Goal: Use online tool/utility: Utilize a website feature to perform a specific function

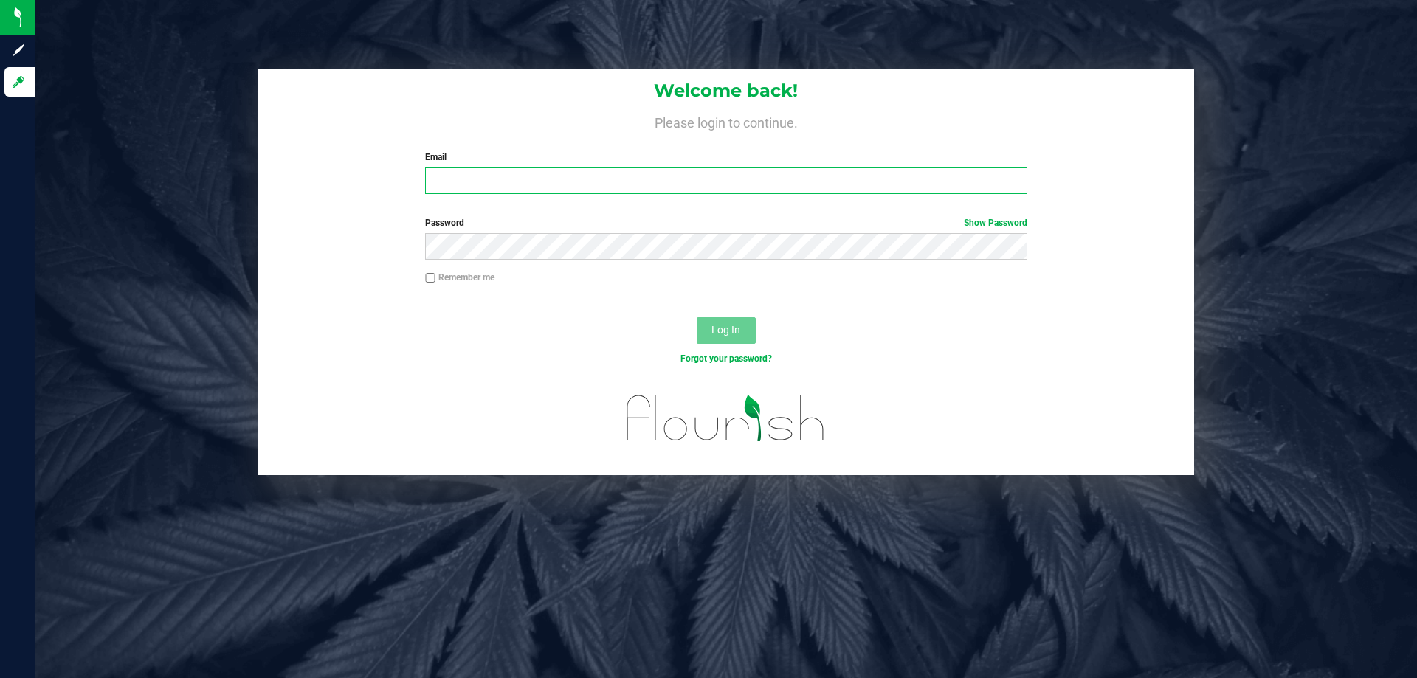
click at [427, 187] on input "Email" at bounding box center [725, 181] width 601 height 27
type input "[EMAIL_ADDRESS][DOMAIN_NAME]"
click at [697, 317] on button "Log In" at bounding box center [726, 330] width 59 height 27
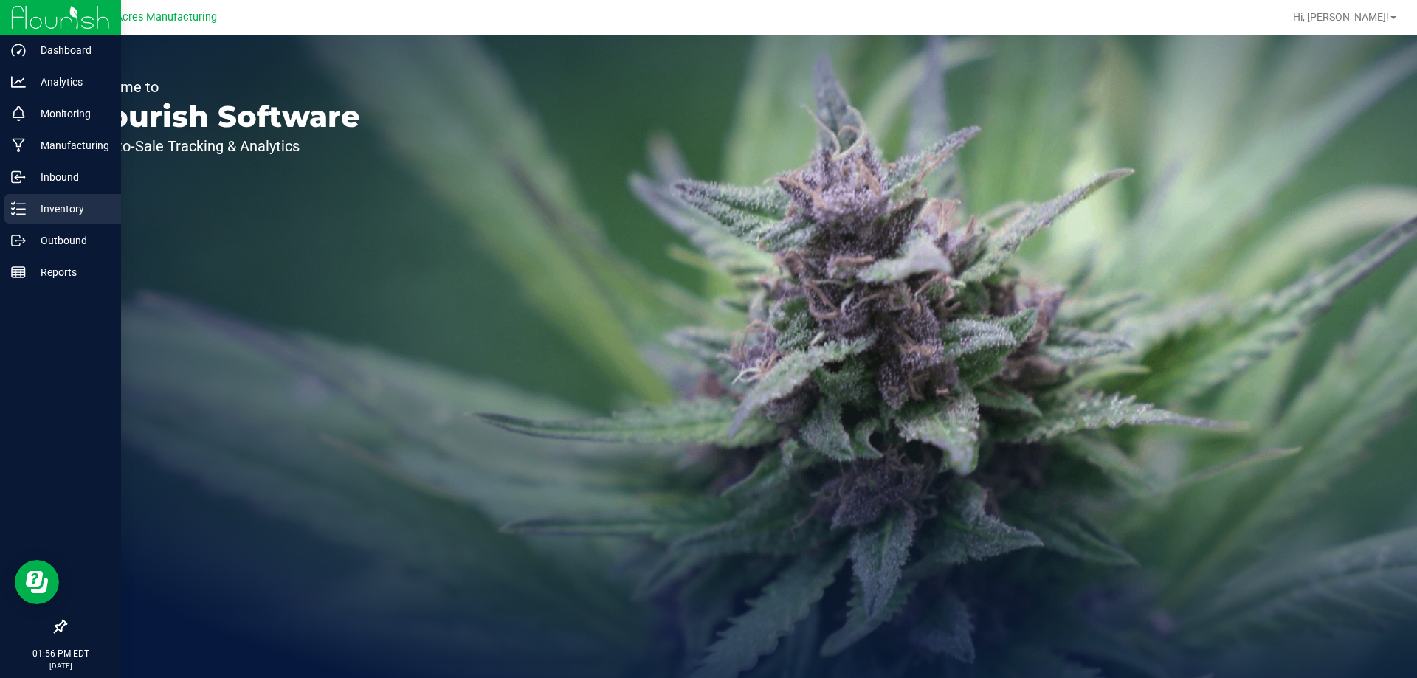
click at [21, 214] on line at bounding box center [21, 214] width 8 height 0
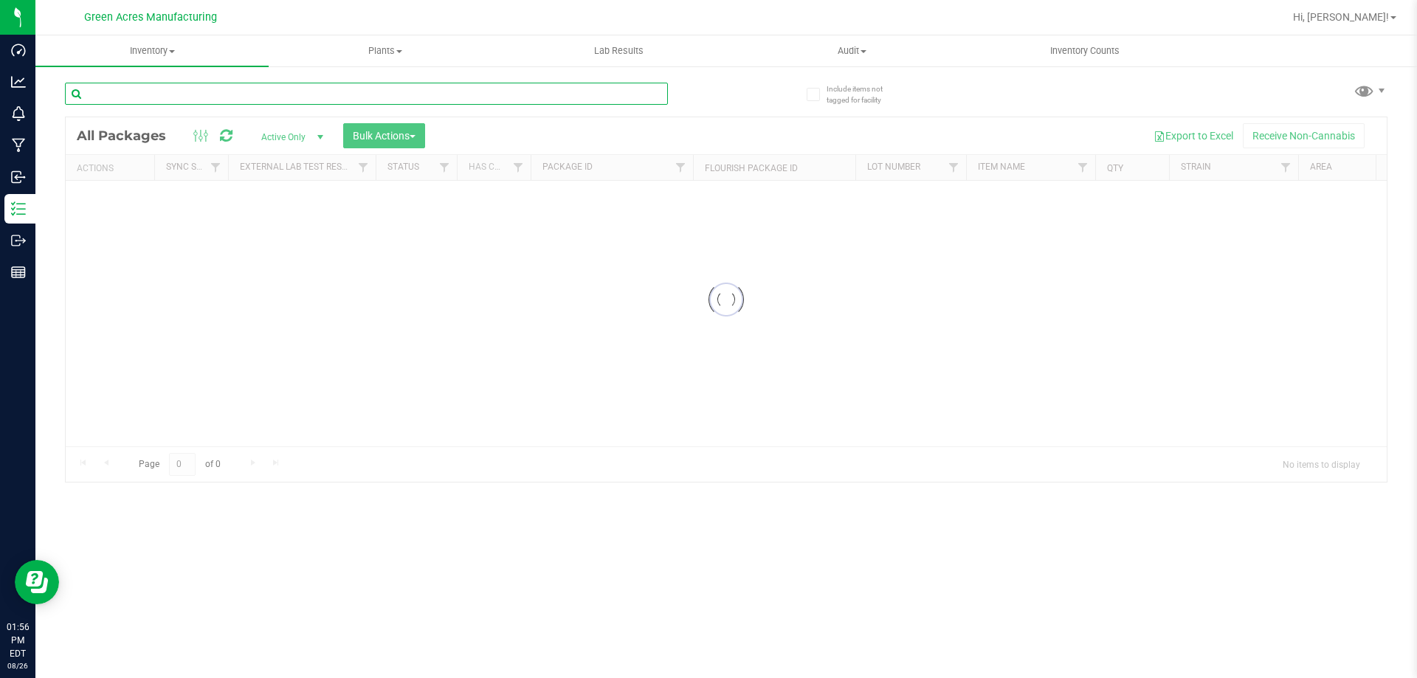
click at [196, 89] on input "text" at bounding box center [366, 94] width 603 height 22
type input "168691"
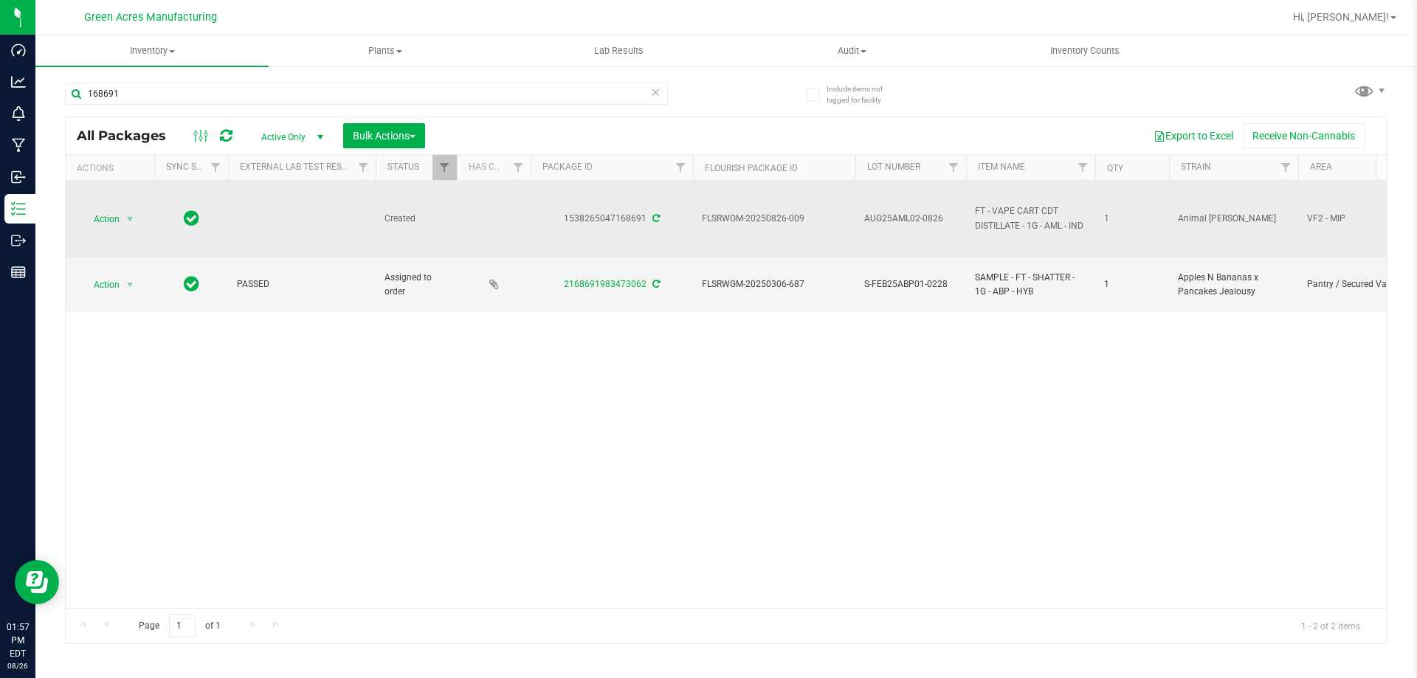
click at [108, 232] on td "Action Action Adjust qty Create package Edit attributes Global inventory Locate…" at bounding box center [110, 219] width 89 height 77
click at [106, 226] on span "Action" at bounding box center [100, 219] width 40 height 21
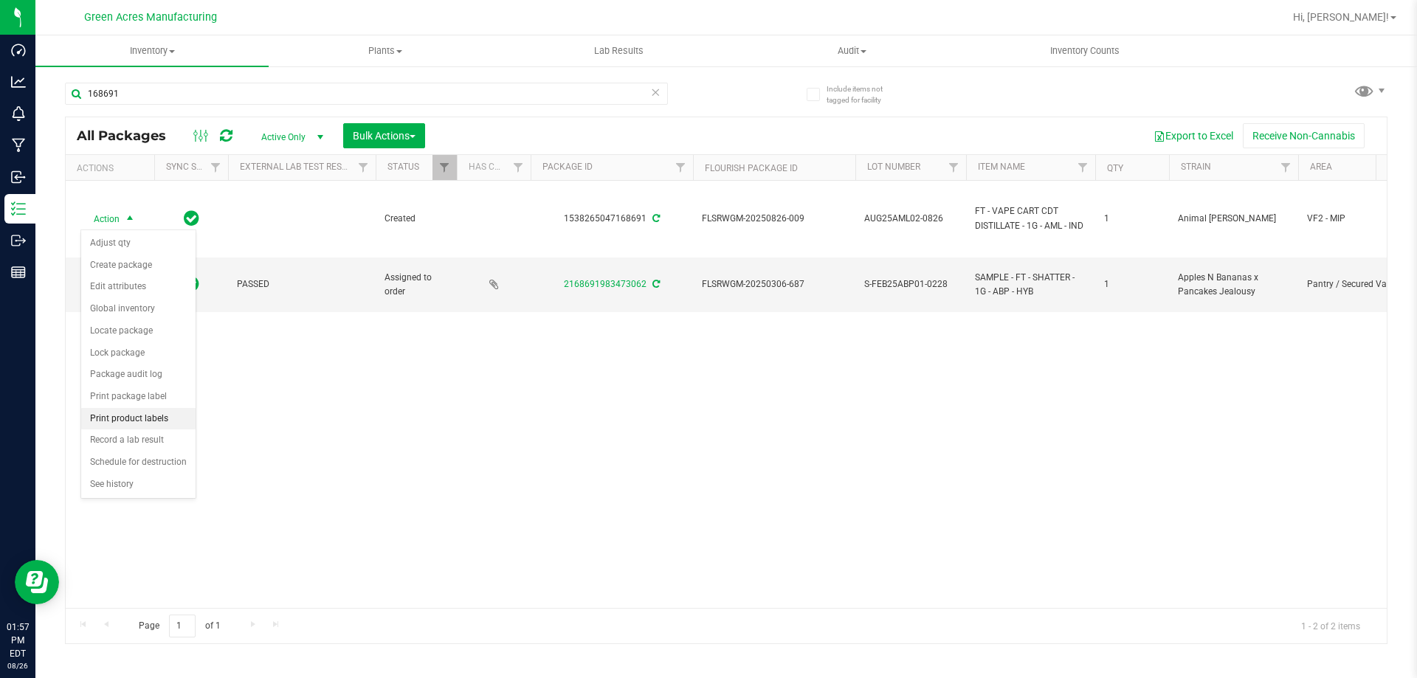
click at [148, 419] on li "Print product labels" at bounding box center [138, 419] width 114 height 22
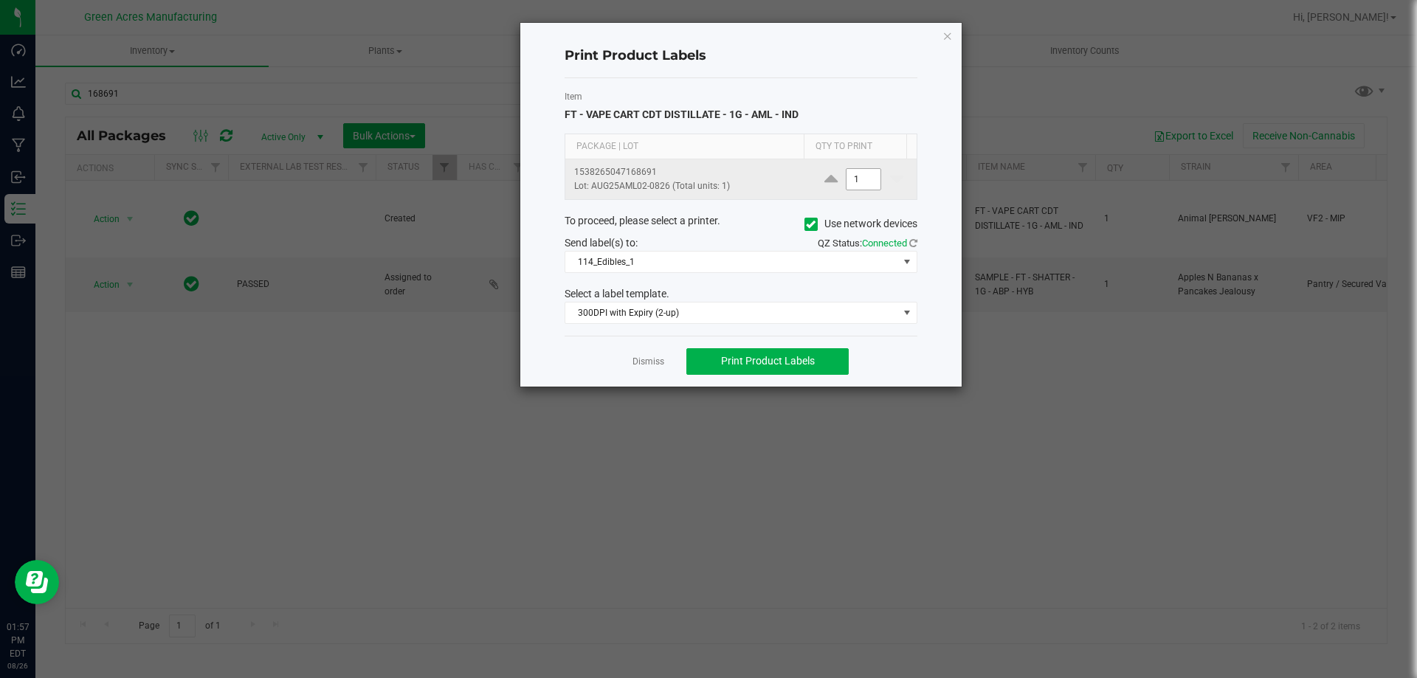
click at [848, 182] on input "1" at bounding box center [863, 179] width 34 height 21
type input "200"
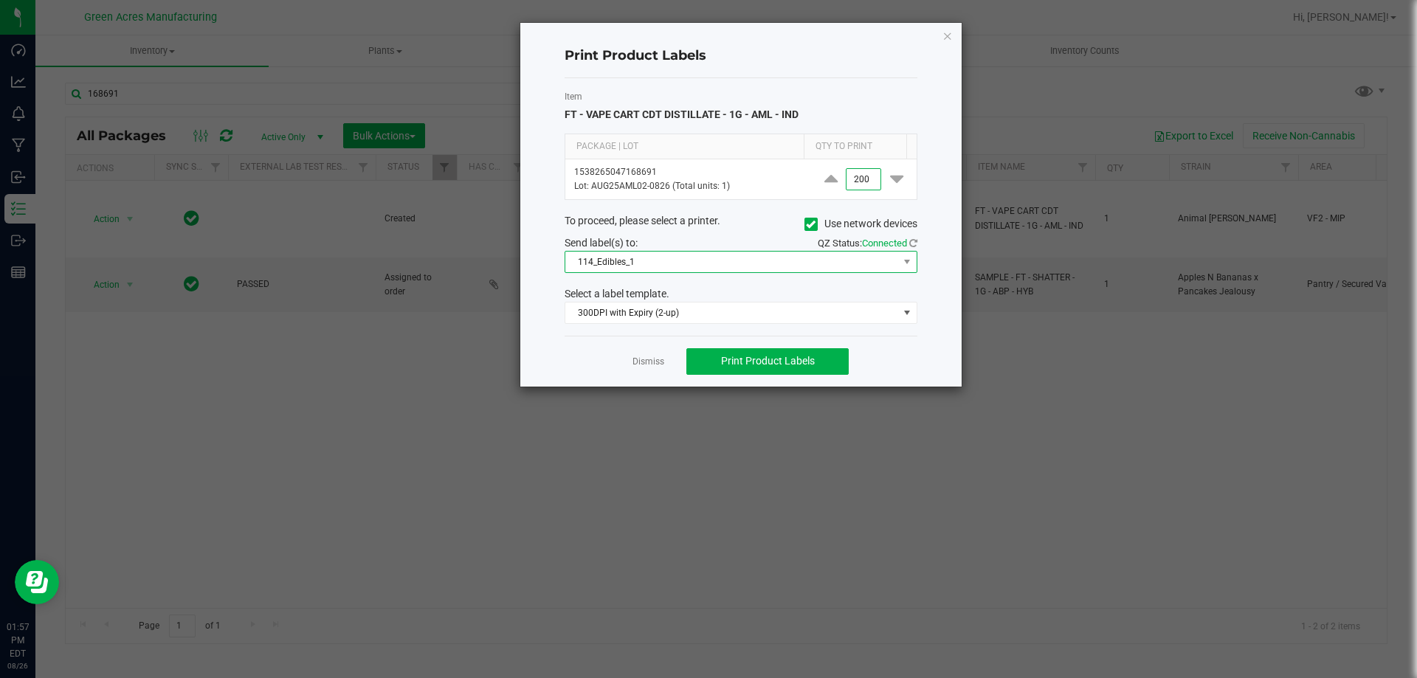
click at [759, 267] on span "114_Edibles_1" at bounding box center [731, 262] width 333 height 21
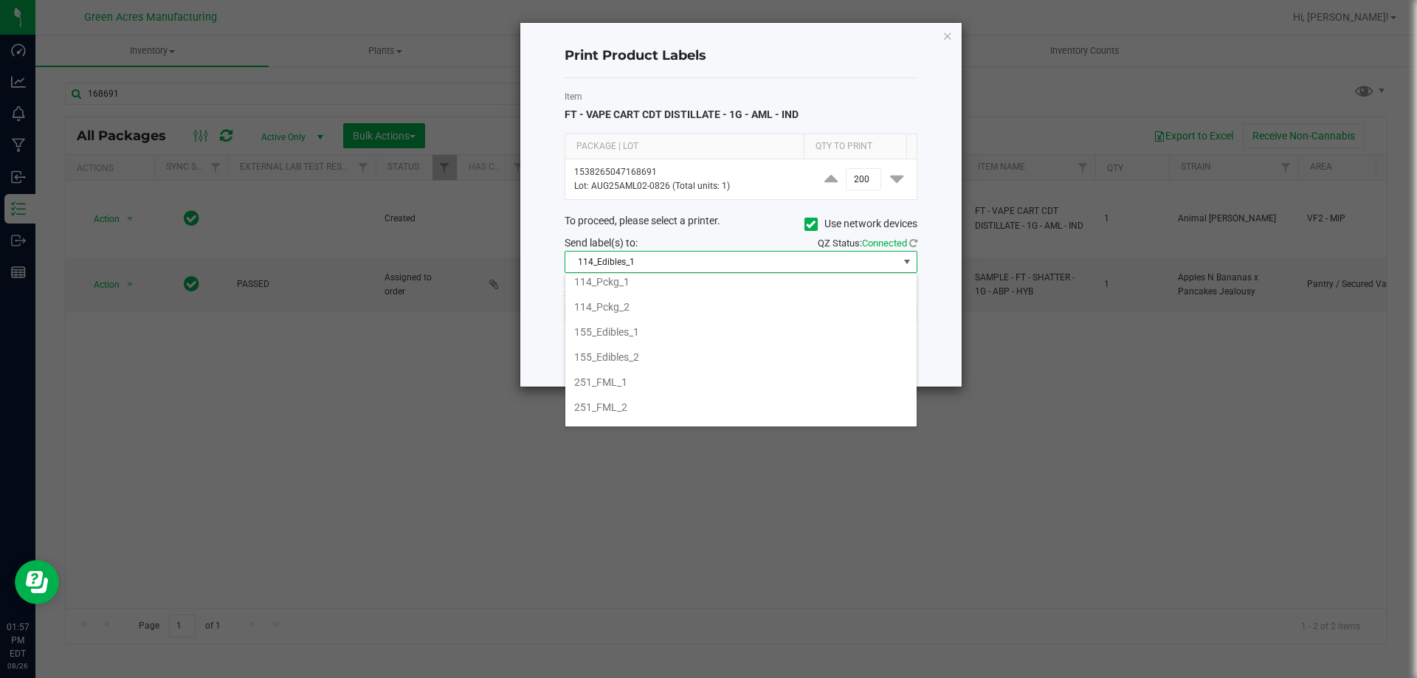
scroll to position [72, 0]
click at [661, 413] on li "252_PCKG_1" at bounding box center [740, 416] width 351 height 25
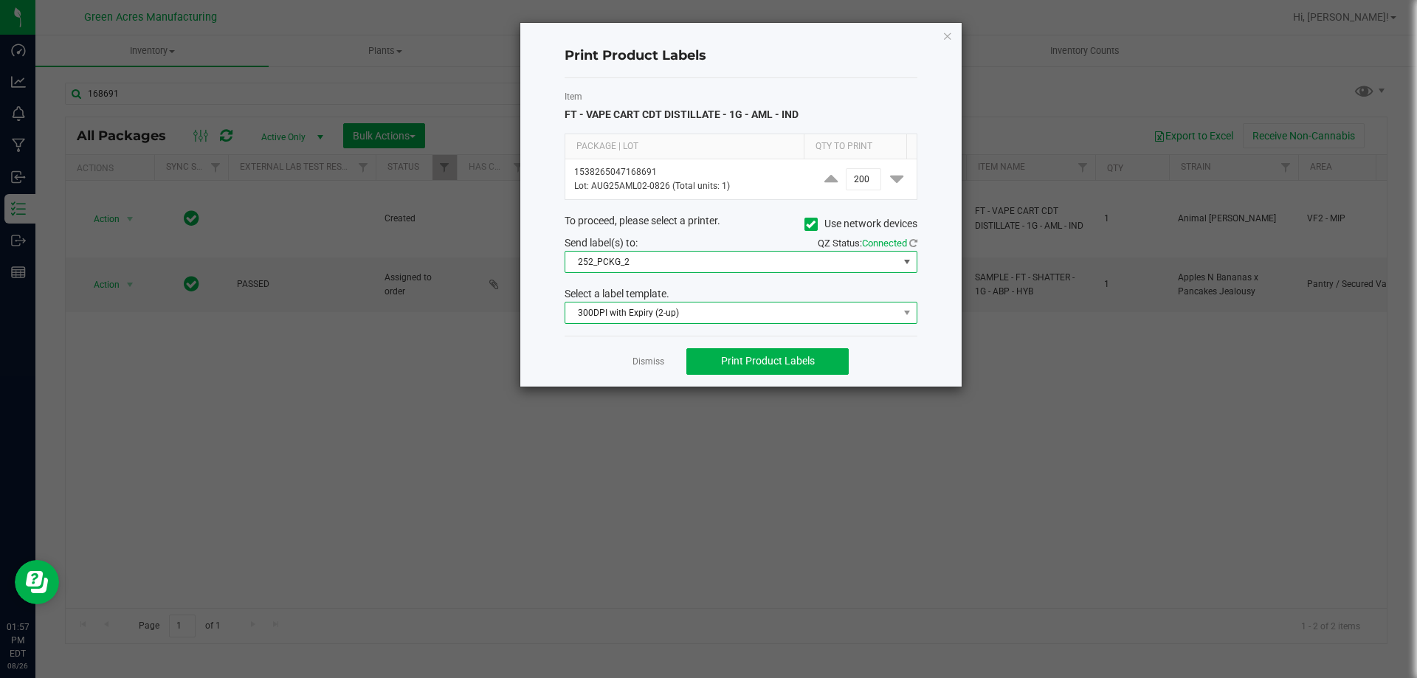
click at [806, 306] on span "300DPI with Expiry (2-up)" at bounding box center [731, 313] width 333 height 21
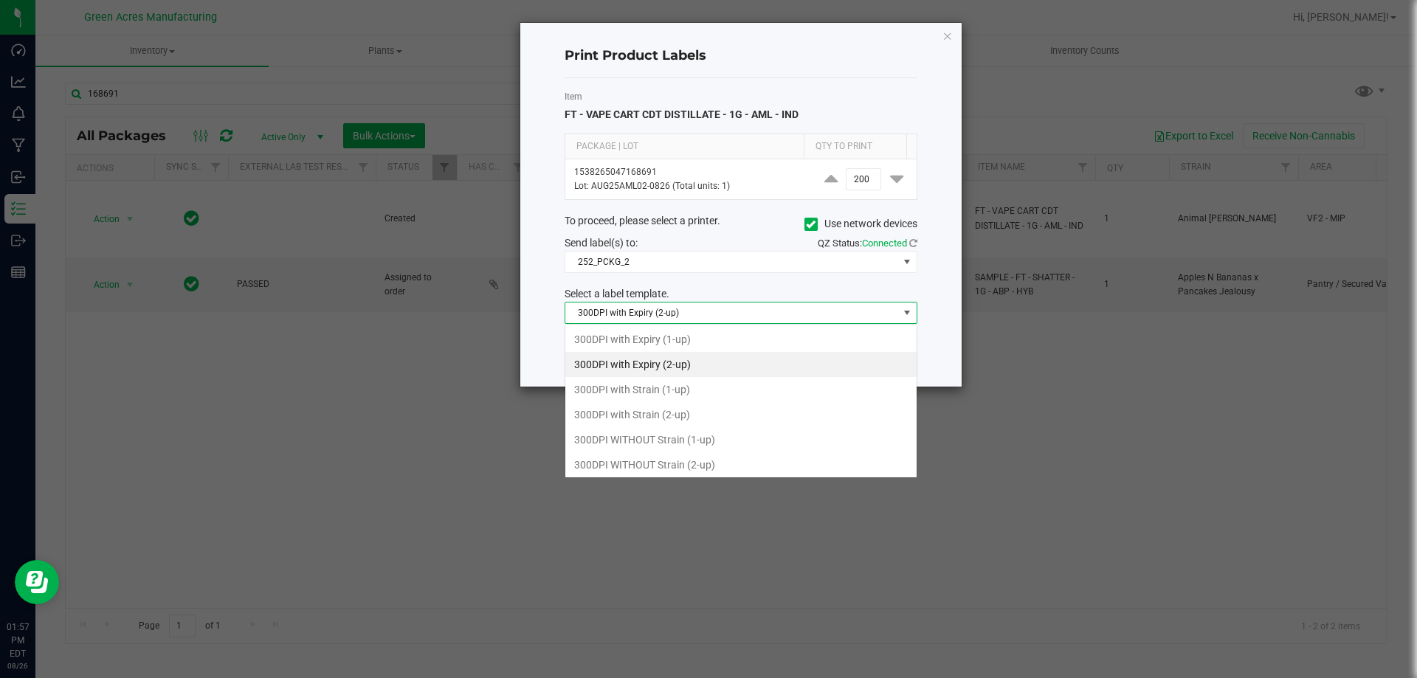
scroll to position [22, 353]
click at [720, 427] on li "300DPI WITHOUT Strain (1-up)" at bounding box center [740, 439] width 351 height 25
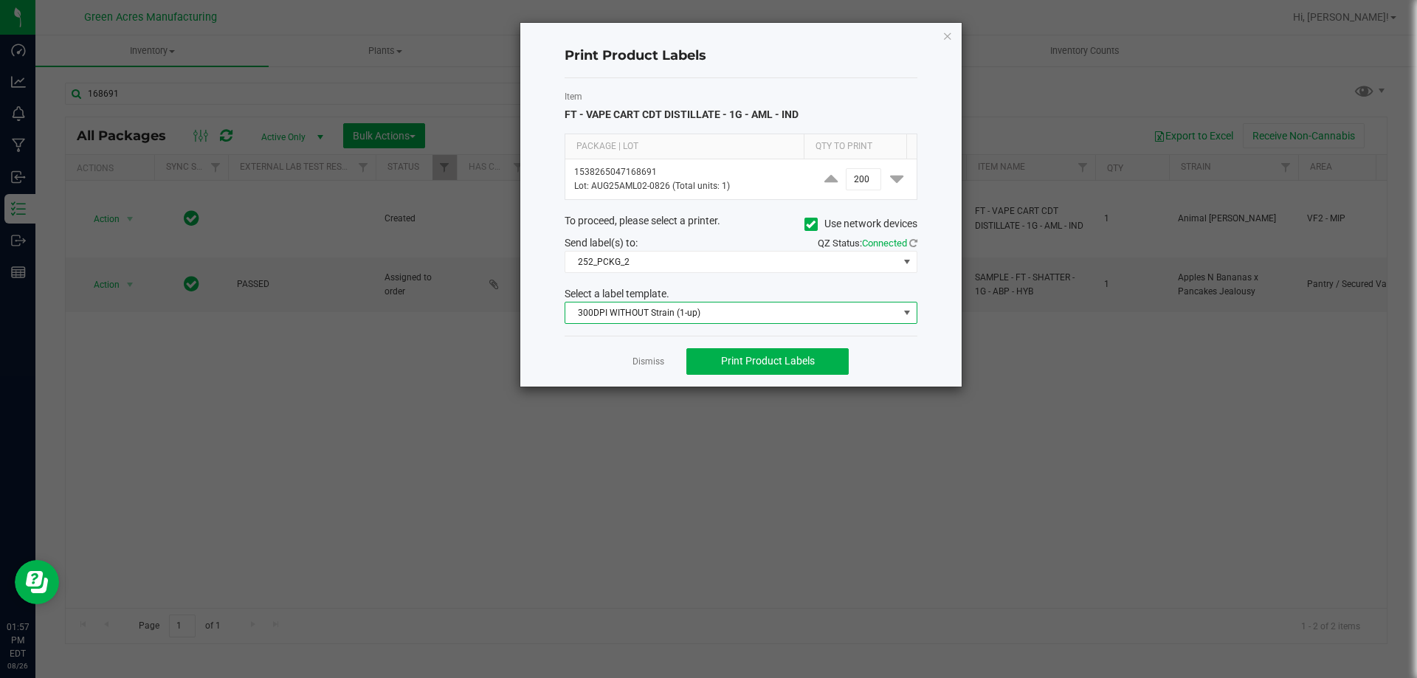
click at [779, 314] on span "300DPI WITHOUT Strain (1-up)" at bounding box center [731, 313] width 333 height 21
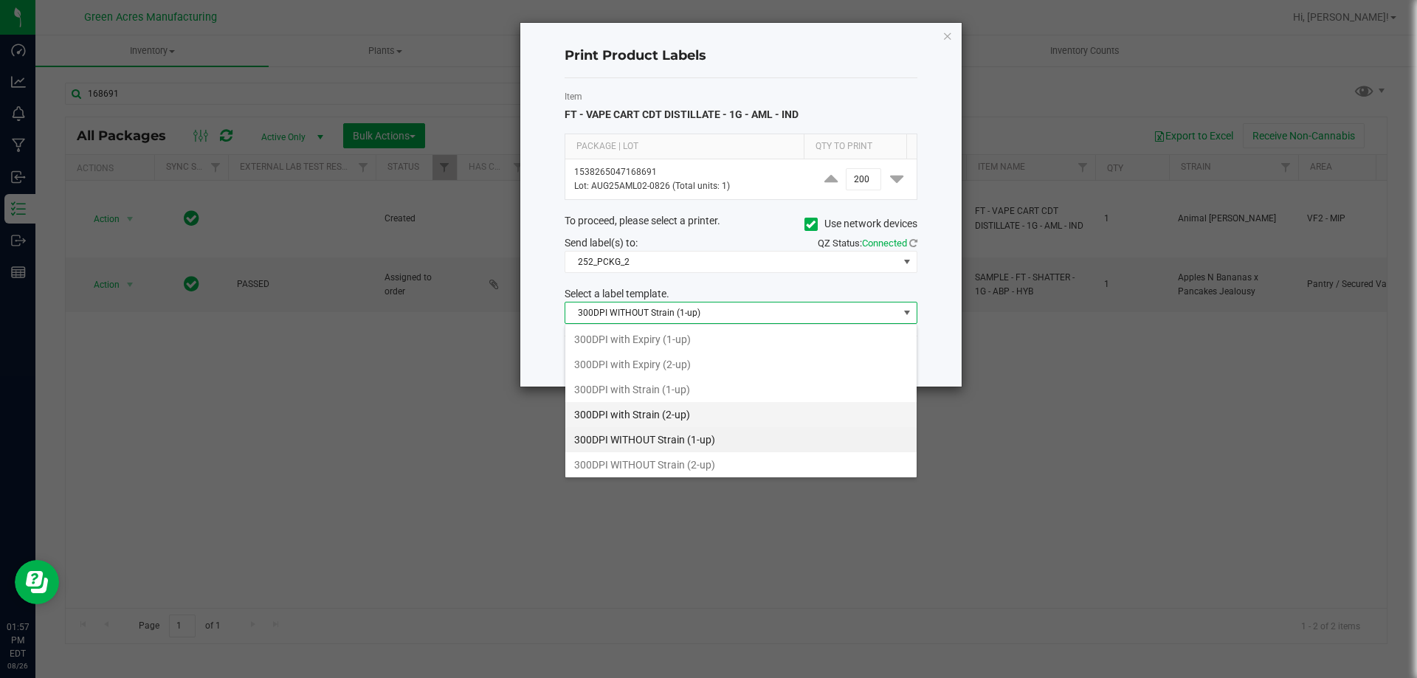
click at [731, 422] on li "300DPI with Strain (2-up)" at bounding box center [740, 414] width 351 height 25
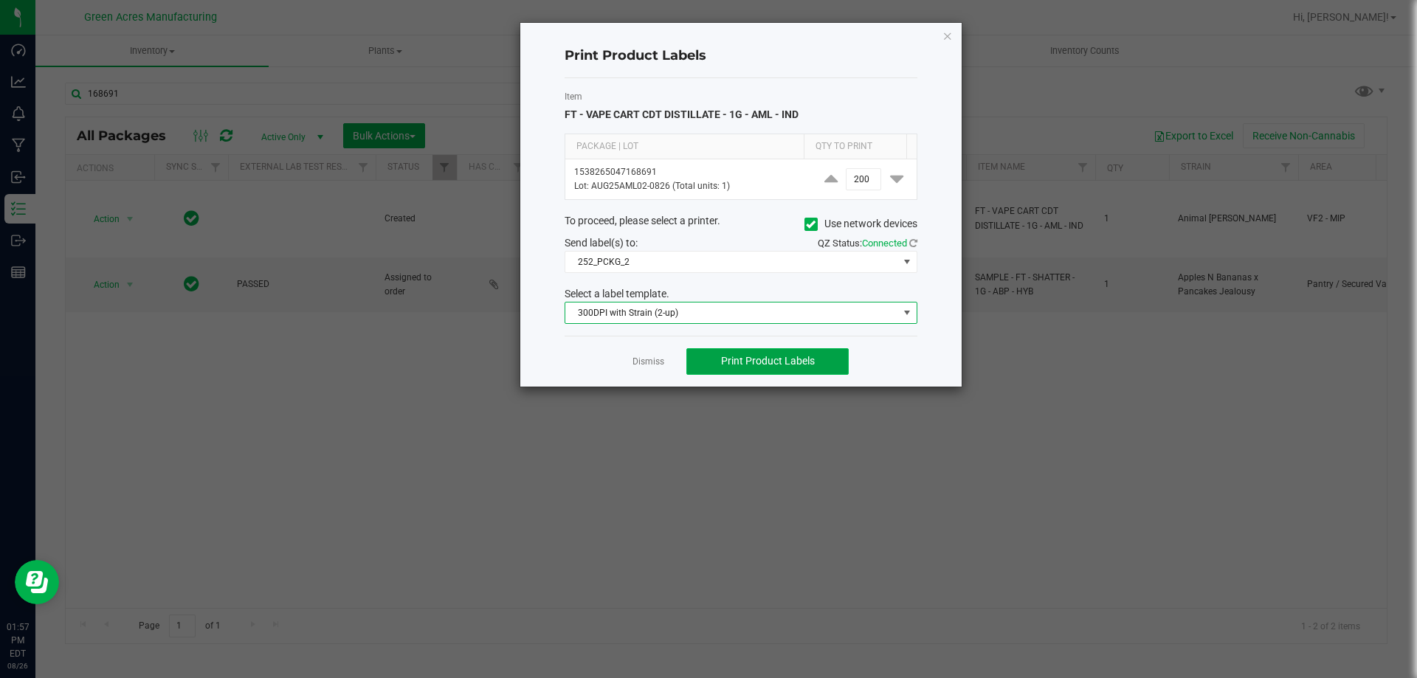
click at [782, 367] on span "Print Product Labels" at bounding box center [768, 361] width 94 height 12
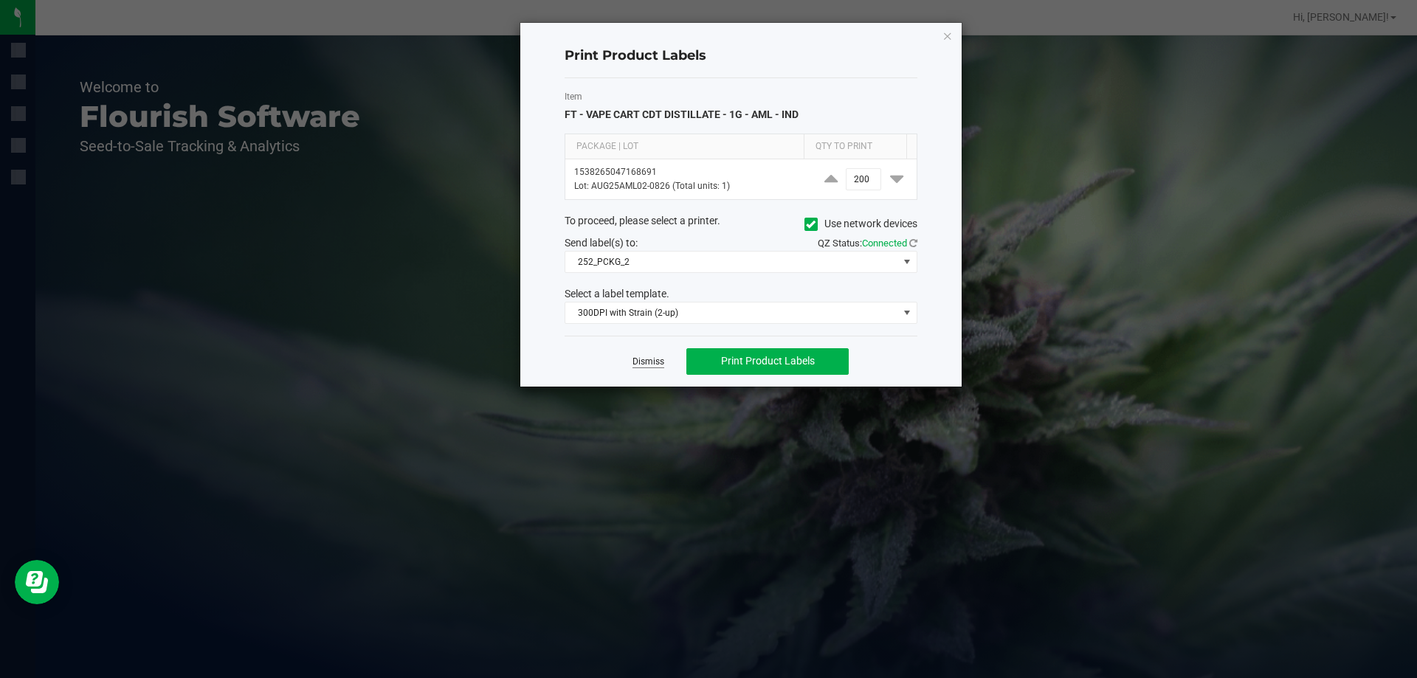
click at [660, 359] on link "Dismiss" at bounding box center [648, 362] width 32 height 13
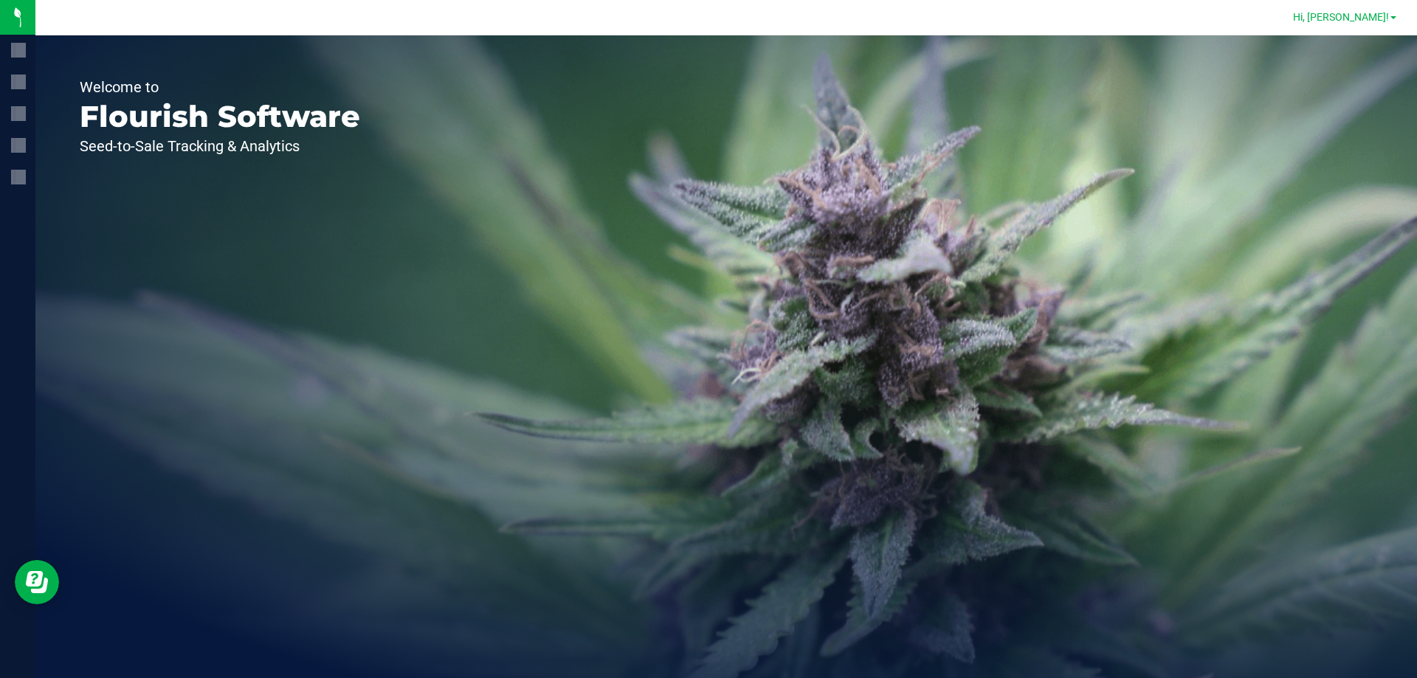
click at [1384, 10] on link "Hi, [PERSON_NAME]!" at bounding box center [1344, 17] width 115 height 15
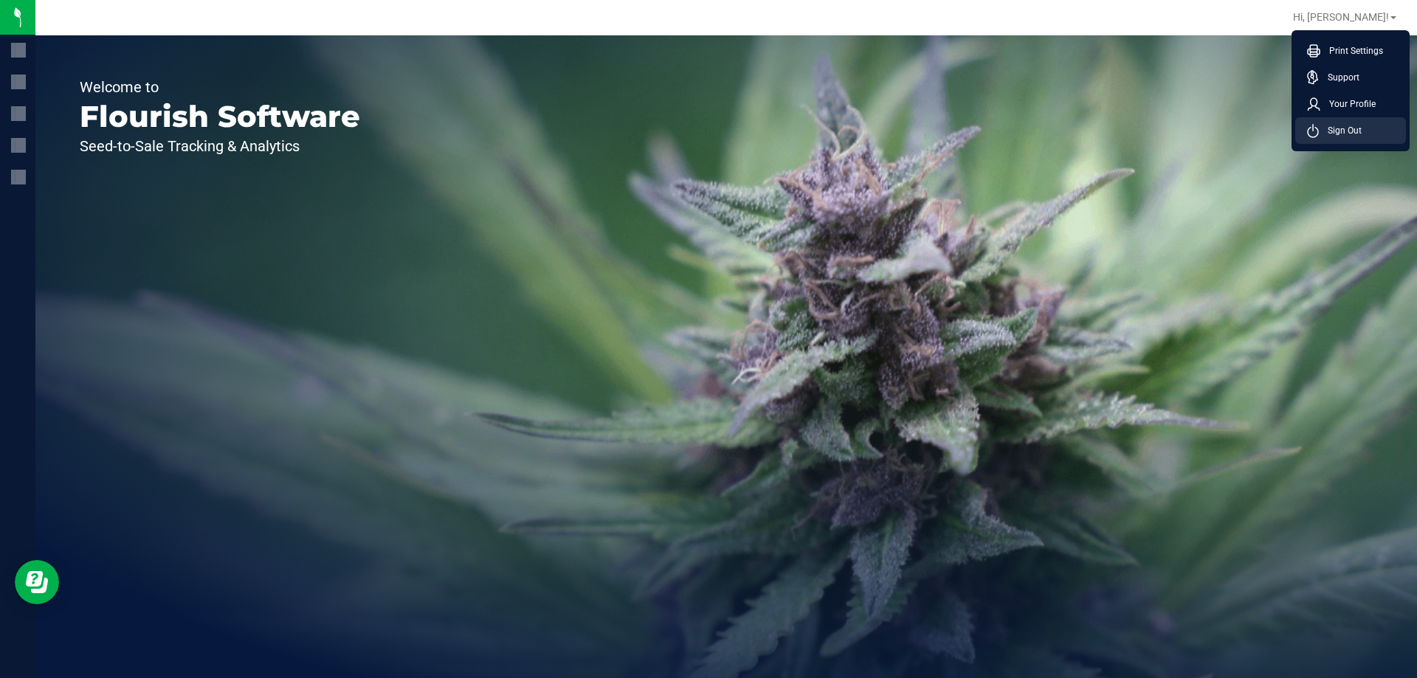
click at [1343, 134] on span "Sign Out" at bounding box center [1340, 130] width 43 height 15
